Goal: Task Accomplishment & Management: Manage account settings

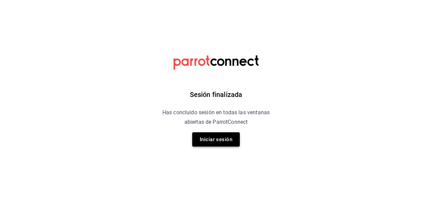
click at [212, 146] on button "Iniciar sesión" at bounding box center [216, 139] width 48 height 14
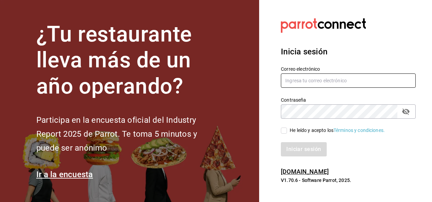
type input "nadiapons@gmail.com"
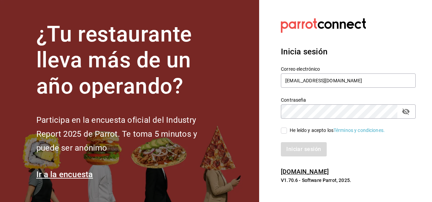
click at [284, 129] on input "He leído y acepto los Términos y condiciones." at bounding box center [284, 130] width 6 height 6
checkbox input "true"
click at [303, 149] on button "Iniciar sesión" at bounding box center [304, 149] width 46 height 14
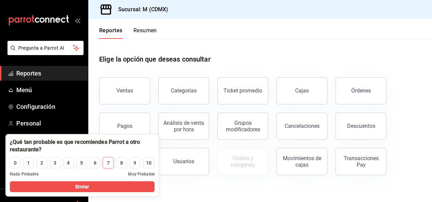
click at [107, 163] on div "7" at bounding box center [108, 162] width 3 height 7
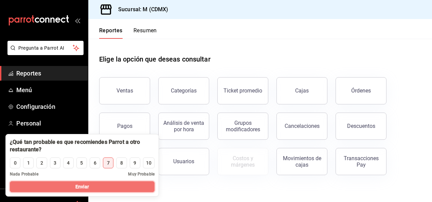
click at [91, 187] on button "Enviar" at bounding box center [82, 186] width 145 height 11
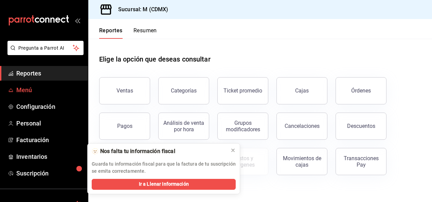
click at [28, 90] on font "Menú" at bounding box center [24, 89] width 16 height 7
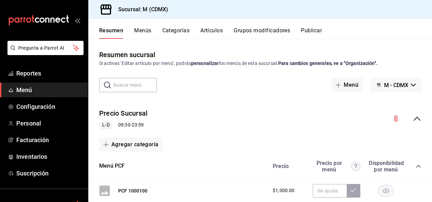
click at [213, 28] on button "Artículos" at bounding box center [212, 33] width 22 height 12
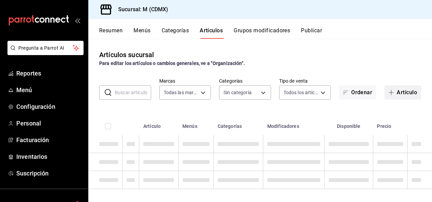
type input "1d03b06c-5974-4088-86dc-bae0fabb0a7a"
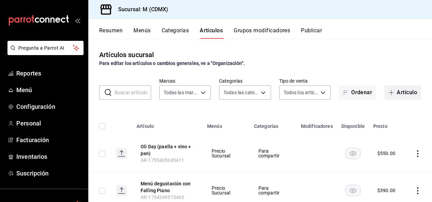
type input "4999994f-6b66-4d30-9fb9-0e072052dc73,8c86d8fb-06f2-4ac5-b34b-79105980bee6,1ada9…"
click at [398, 92] on font "Artículo" at bounding box center [407, 92] width 20 height 6
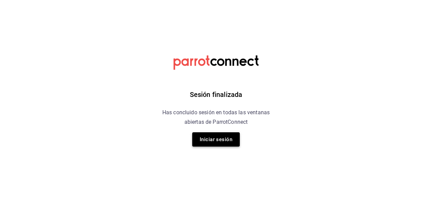
click at [215, 138] on button "Iniciar sesión" at bounding box center [216, 139] width 48 height 14
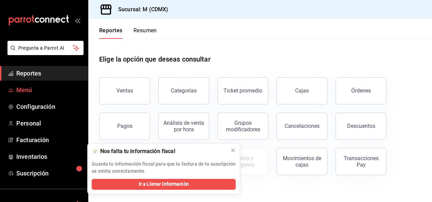
click at [31, 90] on font "Menú" at bounding box center [24, 89] width 16 height 7
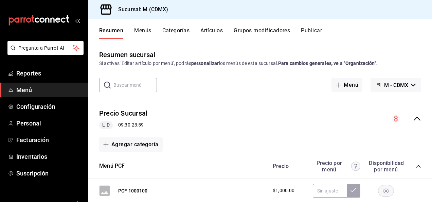
click at [210, 29] on button "Artículos" at bounding box center [212, 33] width 22 height 12
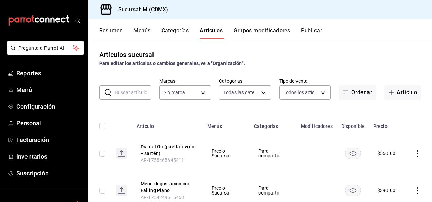
type input "4999994f-6b66-4d30-9fb9-0e072052dc73,8c86d8fb-06f2-4ac5-b34b-79105980bee6,1ada9…"
type input "1d03b06c-5974-4088-86dc-bae0fabb0a7a"
click at [403, 91] on font "Artículo" at bounding box center [407, 92] width 20 height 6
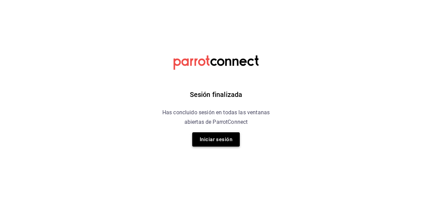
click at [210, 136] on button "Iniciar sesión" at bounding box center [216, 139] width 48 height 14
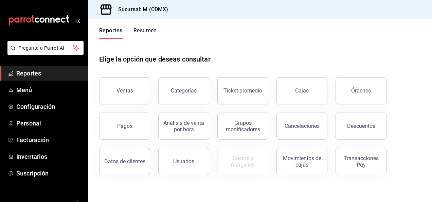
click at [42, 74] on span "Reportes" at bounding box center [49, 73] width 66 height 9
click at [29, 87] on font "Menú" at bounding box center [24, 89] width 16 height 7
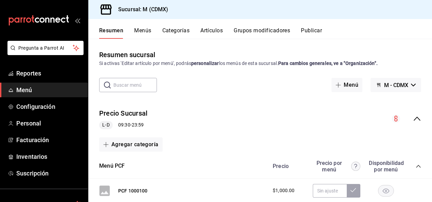
click at [213, 31] on button "Artículos" at bounding box center [212, 33] width 22 height 12
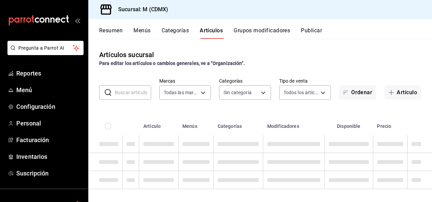
type input "1d03b06c-5974-4088-86dc-bae0fabb0a7a"
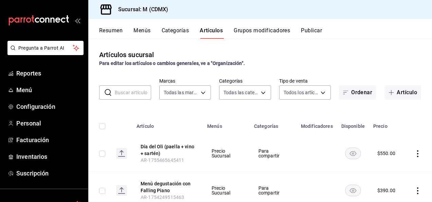
type input "4999994f-6b66-4d30-9fb9-0e072052dc73,8c86d8fb-06f2-4ac5-b34b-79105980bee6,1ada9…"
click at [398, 92] on font "Artículo" at bounding box center [407, 92] width 20 height 6
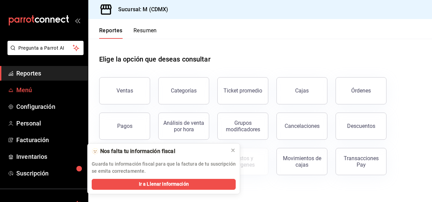
click at [27, 88] on font "Menú" at bounding box center [24, 89] width 16 height 7
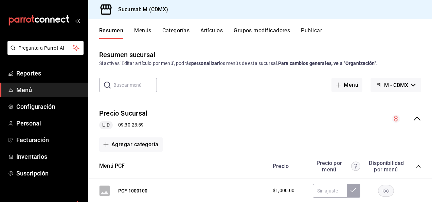
click at [219, 28] on button "Artículos" at bounding box center [212, 33] width 22 height 12
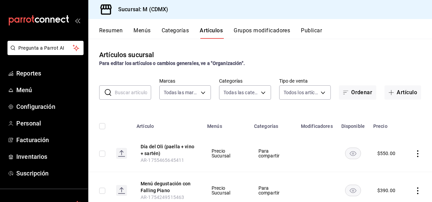
type input "1d03b06c-5974-4088-86dc-bae0fabb0a7a"
type input "4999994f-6b66-4d30-9fb9-0e072052dc73,8c86d8fb-06f2-4ac5-b34b-79105980bee6,1ada9…"
click at [397, 95] on font "Artículo" at bounding box center [407, 92] width 20 height 6
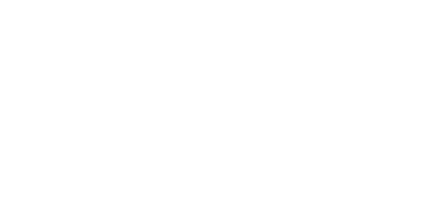
click at [238, 3] on html at bounding box center [216, 1] width 432 height 3
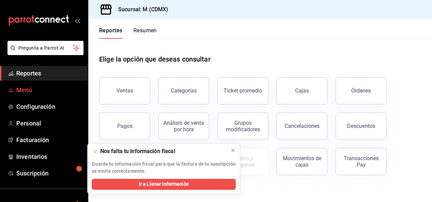
click at [22, 88] on font "Menú" at bounding box center [24, 89] width 16 height 7
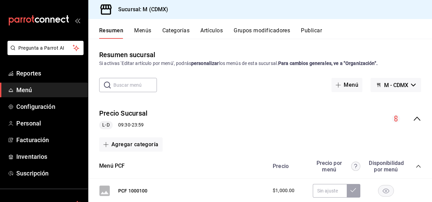
click at [215, 31] on button "Artículos" at bounding box center [212, 33] width 22 height 12
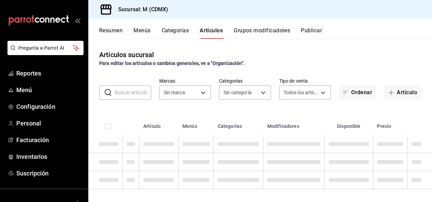
type input "1d03b06c-5974-4088-86dc-bae0fabb0a7a"
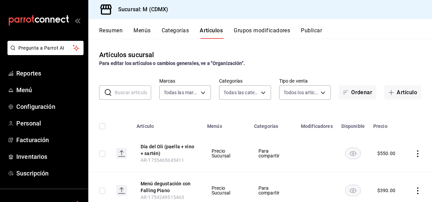
type input "4999994f-6b66-4d30-9fb9-0e072052dc73,8c86d8fb-06f2-4ac5-b34b-79105980bee6,1ada9…"
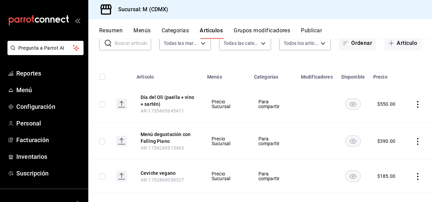
scroll to position [54, 0]
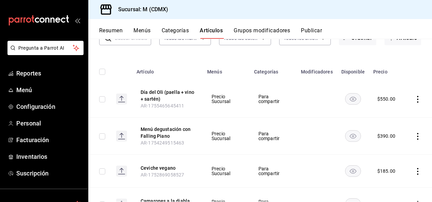
click at [415, 136] on icon "Acciones" at bounding box center [418, 136] width 7 height 7
click at [382, 152] on span "Editar" at bounding box center [389, 151] width 23 height 7
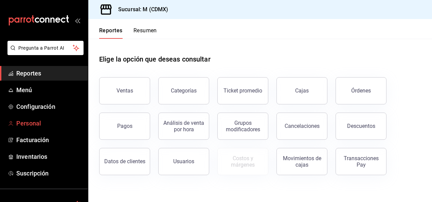
click at [33, 120] on font "Personal" at bounding box center [28, 123] width 25 height 7
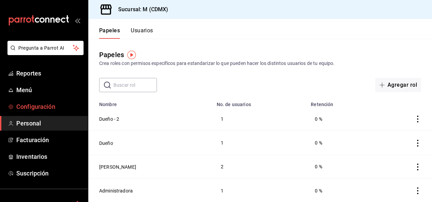
click at [38, 106] on font "Configuración" at bounding box center [35, 106] width 39 height 7
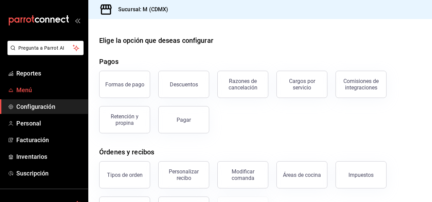
click at [23, 90] on font "Menú" at bounding box center [24, 89] width 16 height 7
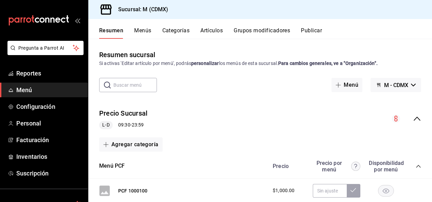
click at [214, 28] on button "Artículos" at bounding box center [212, 33] width 22 height 12
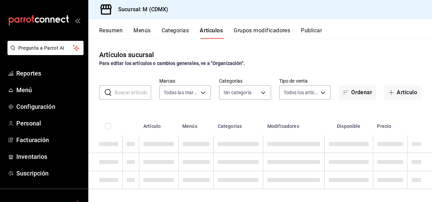
type input "1d03b06c-5974-4088-86dc-bae0fabb0a7a"
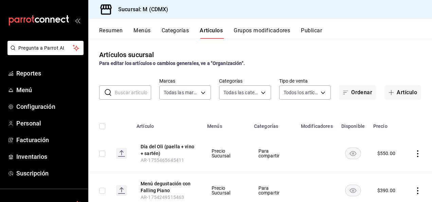
type input "4999994f-6b66-4d30-9fb9-0e072052dc73,8c86d8fb-06f2-4ac5-b34b-79105980bee6,1ada9…"
click at [415, 155] on icon "Acciones" at bounding box center [418, 153] width 7 height 7
click at [387, 154] on span "Editar" at bounding box center [389, 156] width 23 height 7
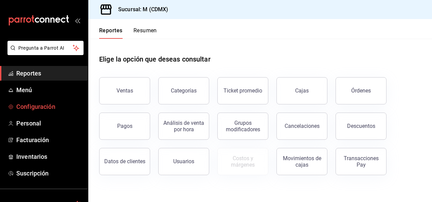
click at [33, 105] on font "Configuración" at bounding box center [35, 106] width 39 height 7
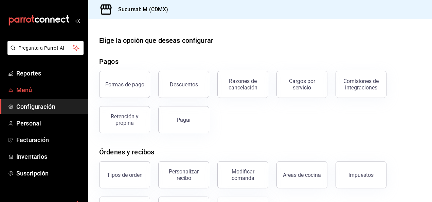
click at [23, 88] on font "Menú" at bounding box center [24, 89] width 16 height 7
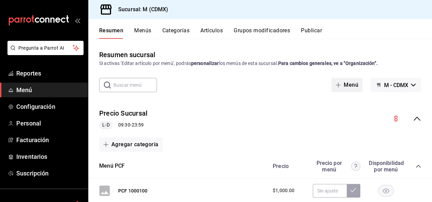
click at [338, 84] on span "button" at bounding box center [340, 84] width 8 height 5
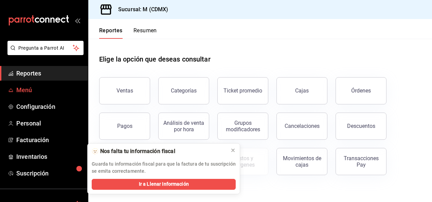
click at [31, 89] on font "Menú" at bounding box center [24, 89] width 16 height 7
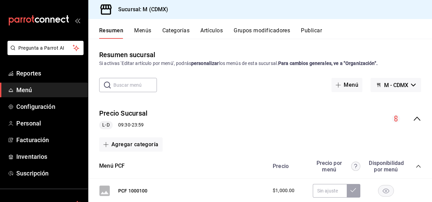
click at [208, 32] on button "Artículos" at bounding box center [212, 33] width 22 height 12
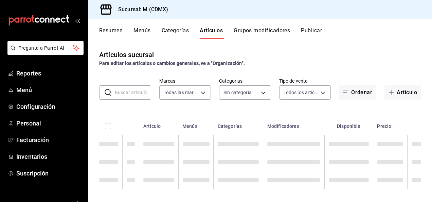
type input "1d03b06c-5974-4088-86dc-bae0fabb0a7a"
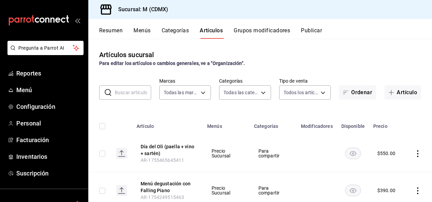
type input "4999994f-6b66-4d30-9fb9-0e072052dc73,8c86d8fb-06f2-4ac5-b34b-79105980bee6,1ada9…"
click at [390, 92] on span "button" at bounding box center [393, 92] width 8 height 5
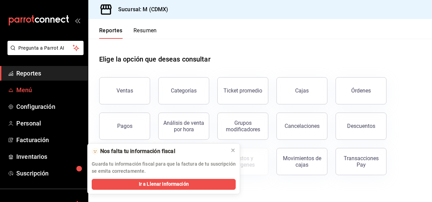
click at [25, 90] on font "Menú" at bounding box center [24, 89] width 16 height 7
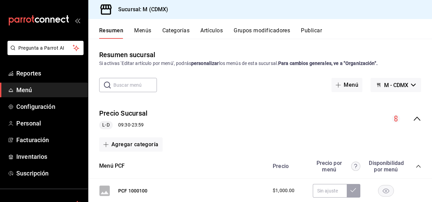
click at [211, 31] on button "Artículos" at bounding box center [212, 33] width 22 height 12
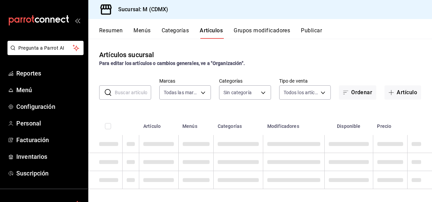
type input "1d03b06c-5974-4088-86dc-bae0fabb0a7a"
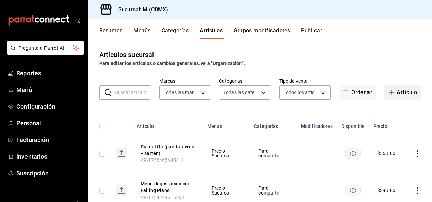
type input "4999994f-6b66-4d30-9fb9-0e072052dc73,8c86d8fb-06f2-4ac5-b34b-79105980bee6,1ada9…"
click at [395, 96] on button "Artículo" at bounding box center [403, 92] width 37 height 14
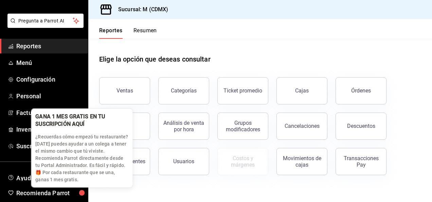
click at [87, 197] on div "button" at bounding box center [82, 192] width 9 height 9
click at [87, 198] on body "Pregunta a Parrot AI Reportes Menú Configuración Personal Facturación Inventari…" at bounding box center [216, 101] width 432 height 202
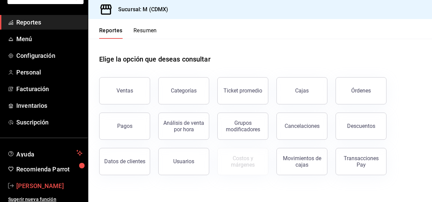
scroll to position [54, 0]
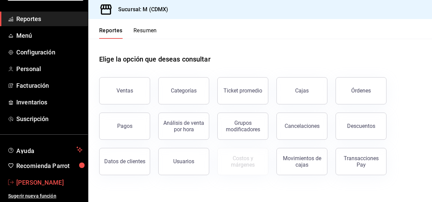
click at [26, 180] on font "[PERSON_NAME]" at bounding box center [40, 182] width 48 height 7
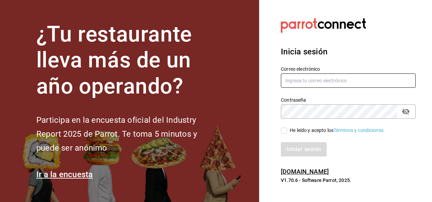
type input "nadiapons@gmail.com"
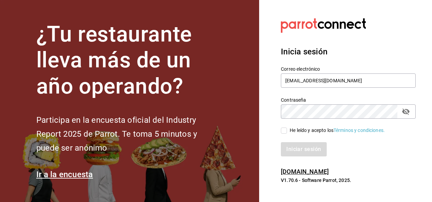
click at [409, 111] on icon "Campo de contraseña" at bounding box center [406, 111] width 7 height 6
click at [284, 131] on input "He leído y acepto los Términos y condiciones." at bounding box center [284, 130] width 6 height 6
checkbox input "true"
click at [300, 147] on button "Iniciar sesión" at bounding box center [304, 149] width 46 height 14
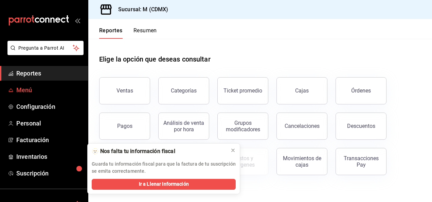
click at [28, 88] on font "Menú" at bounding box center [24, 89] width 16 height 7
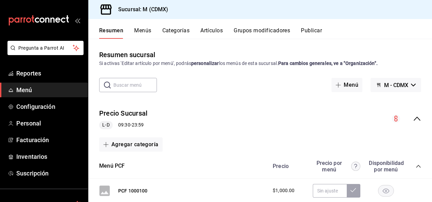
click at [215, 34] on button "Artículos" at bounding box center [212, 33] width 22 height 12
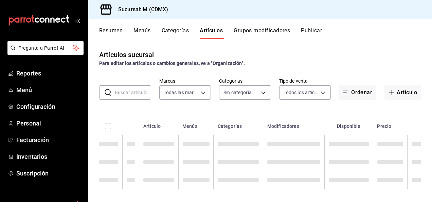
type input "1d03b06c-5974-4088-86dc-bae0fabb0a7a"
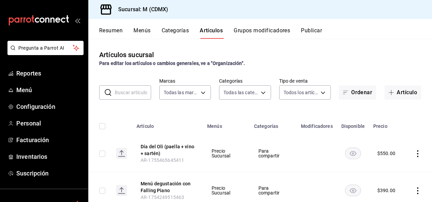
type input "4999994f-6b66-4d30-9fb9-0e072052dc73,8c86d8fb-06f2-4ac5-b34b-79105980bee6,1ada9…"
click at [398, 95] on font "Artículo" at bounding box center [407, 92] width 20 height 6
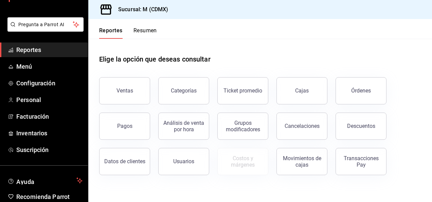
scroll to position [27, 0]
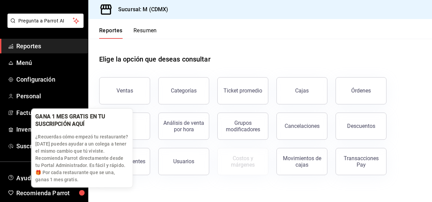
click at [86, 197] on div "button" at bounding box center [82, 193] width 18 height 18
click at [85, 196] on div "button" at bounding box center [82, 193] width 6 height 6
click at [86, 197] on div "button" at bounding box center [82, 192] width 9 height 9
click at [85, 196] on div "button" at bounding box center [82, 193] width 6 height 6
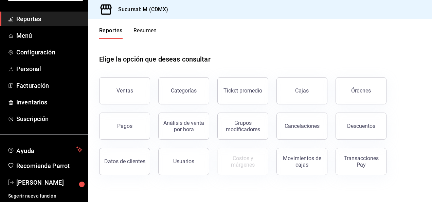
scroll to position [0, 0]
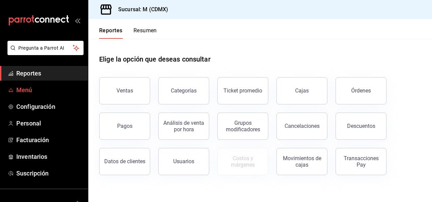
click at [25, 87] on font "Menú" at bounding box center [24, 89] width 16 height 7
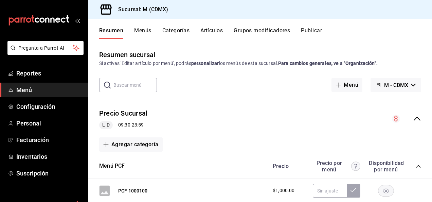
click at [210, 30] on button "Artículos" at bounding box center [212, 33] width 22 height 12
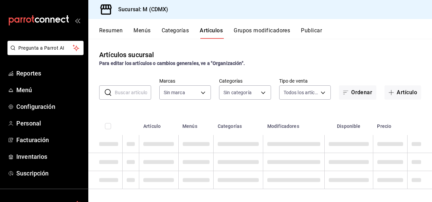
type input "1d03b06c-5974-4088-86dc-bae0fabb0a7a"
type input "4999994f-6b66-4d30-9fb9-0e072052dc73,8c86d8fb-06f2-4ac5-b34b-79105980bee6,1ada9…"
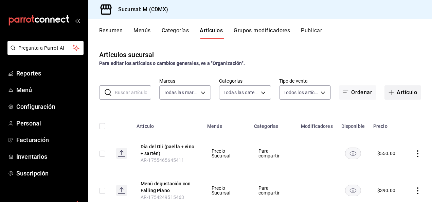
click at [390, 92] on span "button" at bounding box center [393, 92] width 8 height 5
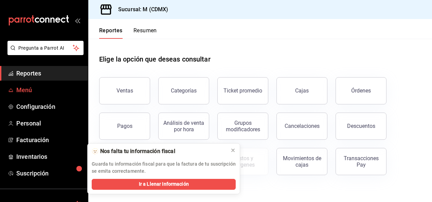
click at [29, 90] on font "Menú" at bounding box center [24, 89] width 16 height 7
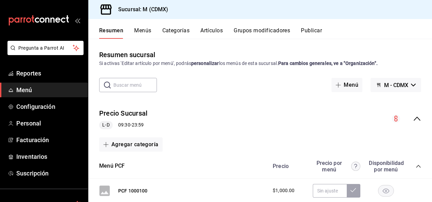
click at [213, 31] on button "Artículos" at bounding box center [212, 33] width 22 height 12
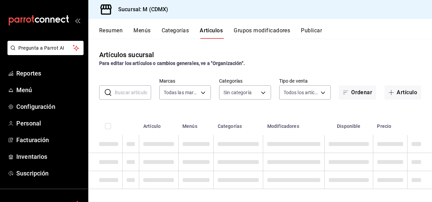
type input "1d03b06c-5974-4088-86dc-bae0fabb0a7a"
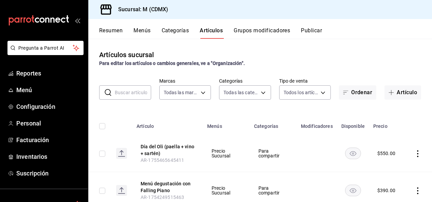
type input "4999994f-6b66-4d30-9fb9-0e072052dc73,8c86d8fb-06f2-4ac5-b34b-79105980bee6,1ada9…"
click at [397, 91] on font "Artículo" at bounding box center [407, 92] width 20 height 6
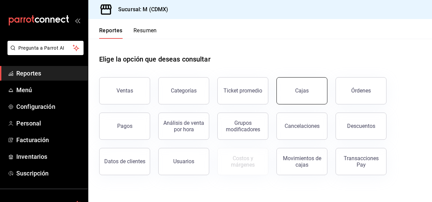
click at [298, 93] on div "Cajas" at bounding box center [302, 91] width 14 height 8
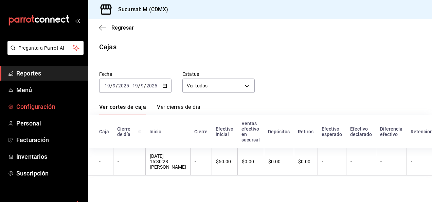
click at [34, 107] on font "Configuración" at bounding box center [35, 106] width 39 height 7
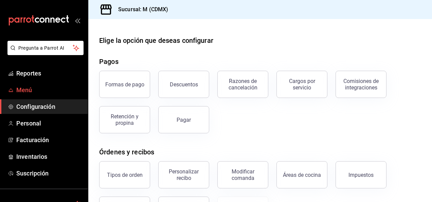
click at [24, 89] on font "Menú" at bounding box center [24, 89] width 16 height 7
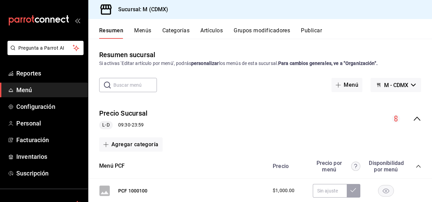
click at [28, 90] on font "Menú" at bounding box center [24, 89] width 16 height 7
click at [213, 29] on button "Artículos" at bounding box center [212, 33] width 22 height 12
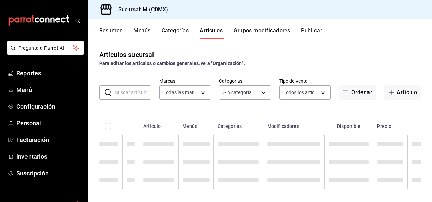
type input "1d03b06c-5974-4088-86dc-bae0fabb0a7a"
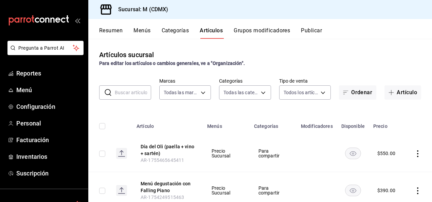
type input "4999994f-6b66-4d30-9fb9-0e072052dc73,8c86d8fb-06f2-4ac5-b34b-79105980bee6,1ada9…"
click at [415, 153] on icon "Acciones" at bounding box center [418, 153] width 7 height 7
click at [308, 157] on div at bounding box center [216, 101] width 432 height 202
click at [415, 189] on icon "Acciones" at bounding box center [418, 190] width 7 height 7
click at [384, 154] on span "Editar" at bounding box center [389, 156] width 23 height 7
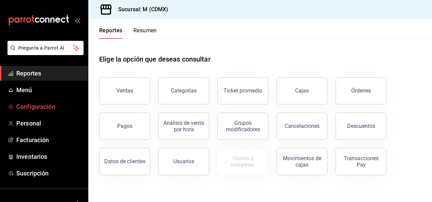
click at [30, 105] on font "Configuración" at bounding box center [35, 106] width 39 height 7
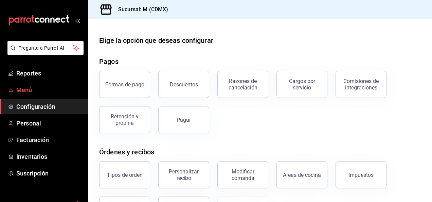
click at [26, 91] on font "Menú" at bounding box center [24, 89] width 16 height 7
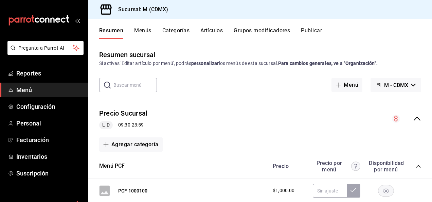
click at [212, 30] on button "Artículos" at bounding box center [212, 33] width 22 height 12
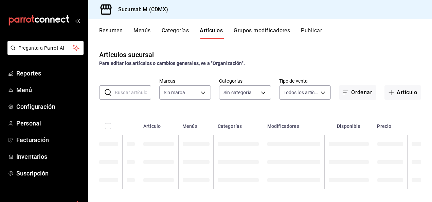
type input "1d03b06c-5974-4088-86dc-bae0fabb0a7a"
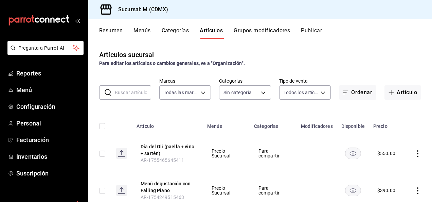
type input "4999994f-6b66-4d30-9fb9-0e072052dc73,8c86d8fb-06f2-4ac5-b34b-79105980bee6,1ada9…"
click at [415, 154] on icon "Acciones" at bounding box center [418, 153] width 7 height 7
click at [383, 156] on span "Editar" at bounding box center [389, 156] width 23 height 7
